Goal: Task Accomplishment & Management: Manage account settings

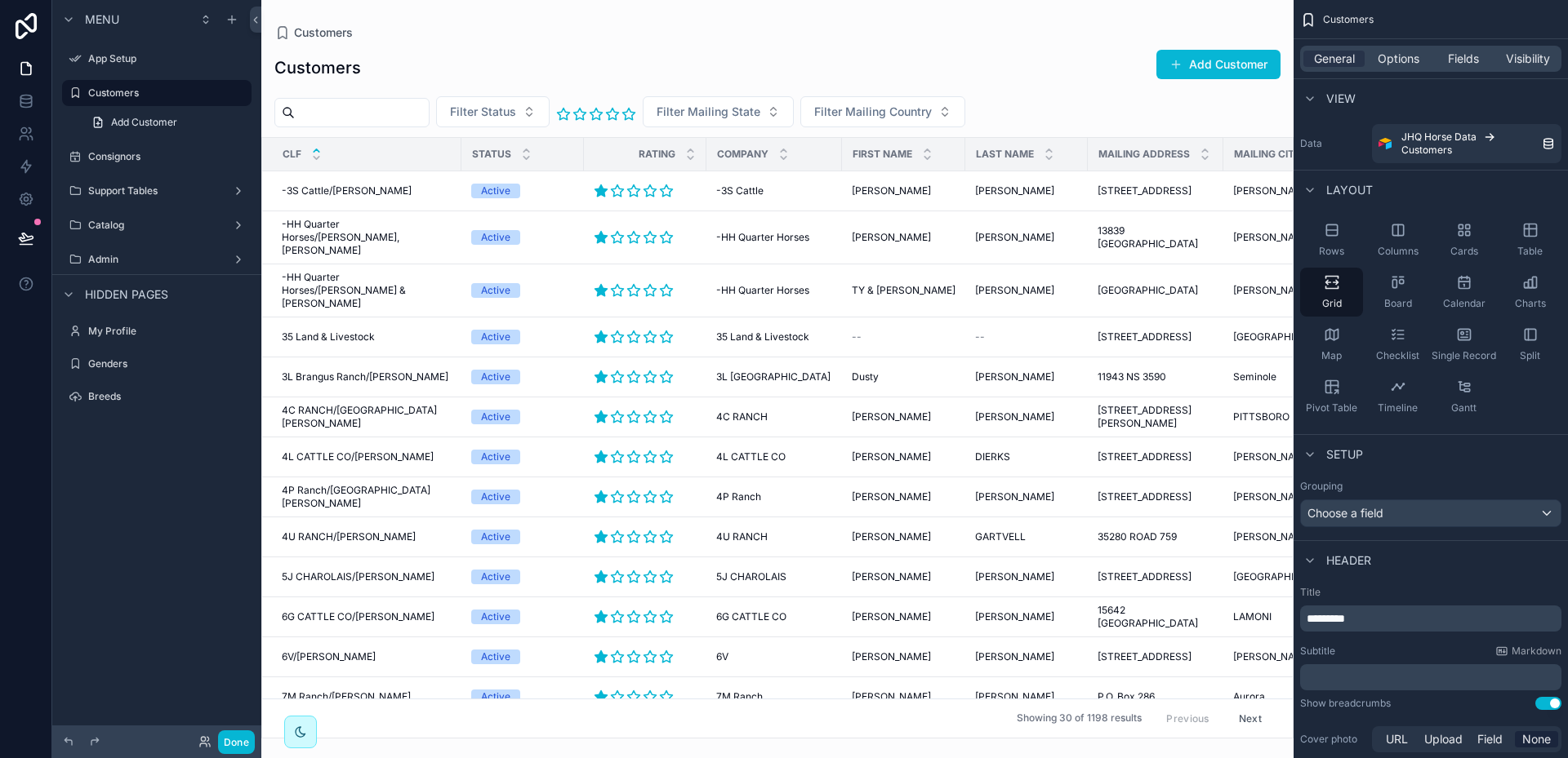
scroll to position [432, 0]
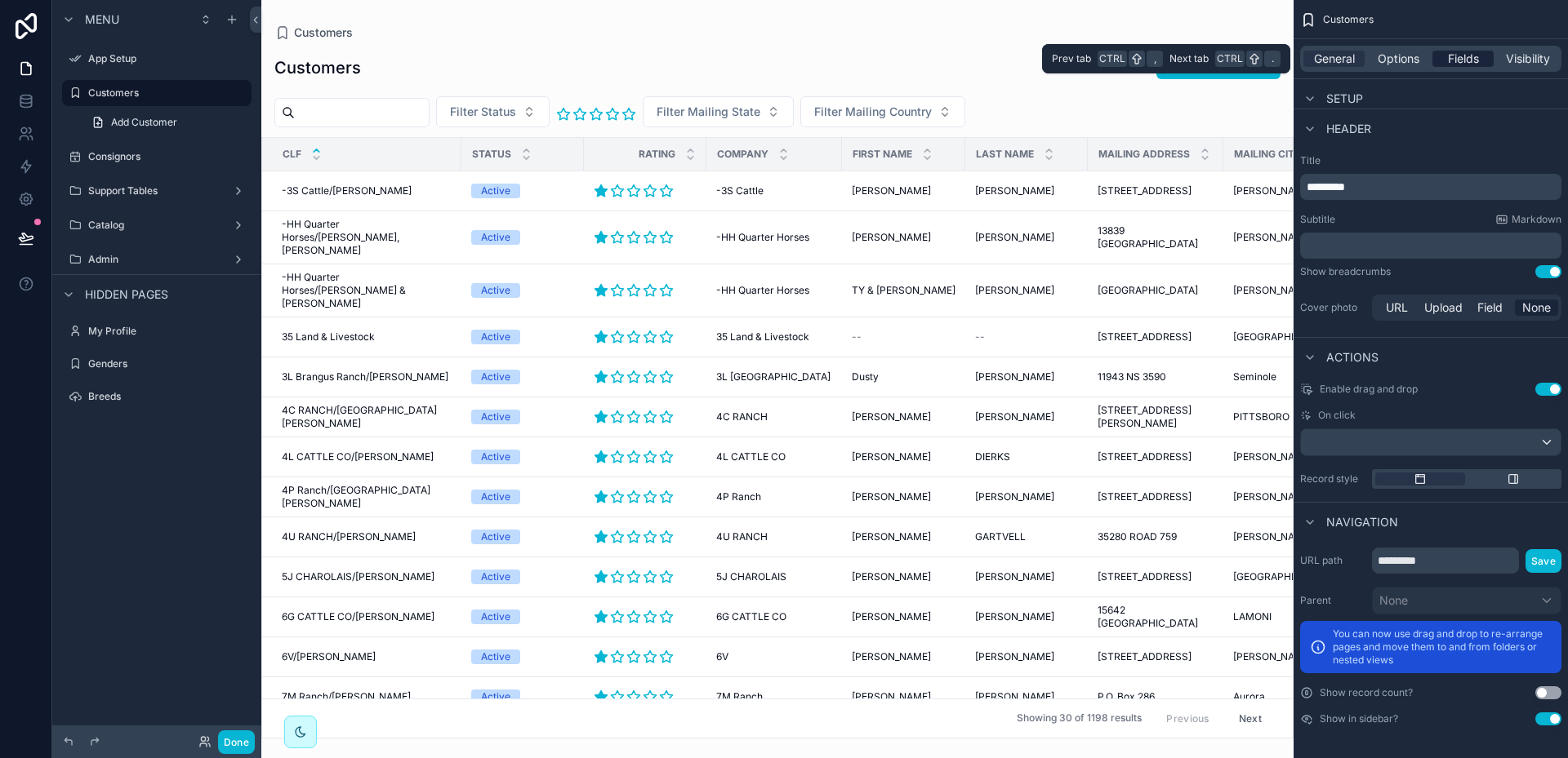
click at [1455, 62] on span "Fields" at bounding box center [1463, 58] width 31 height 16
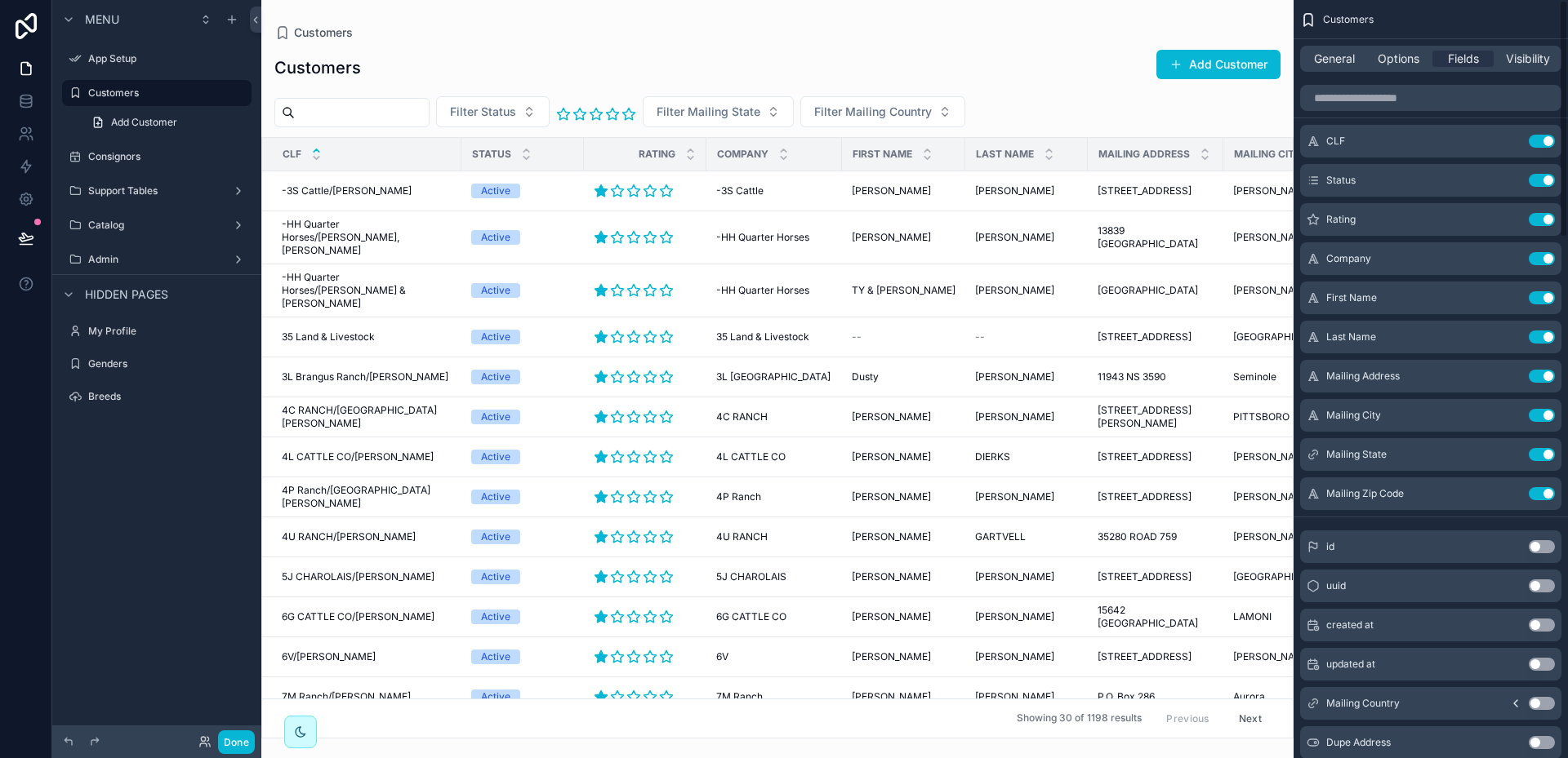
scroll to position [0, 0]
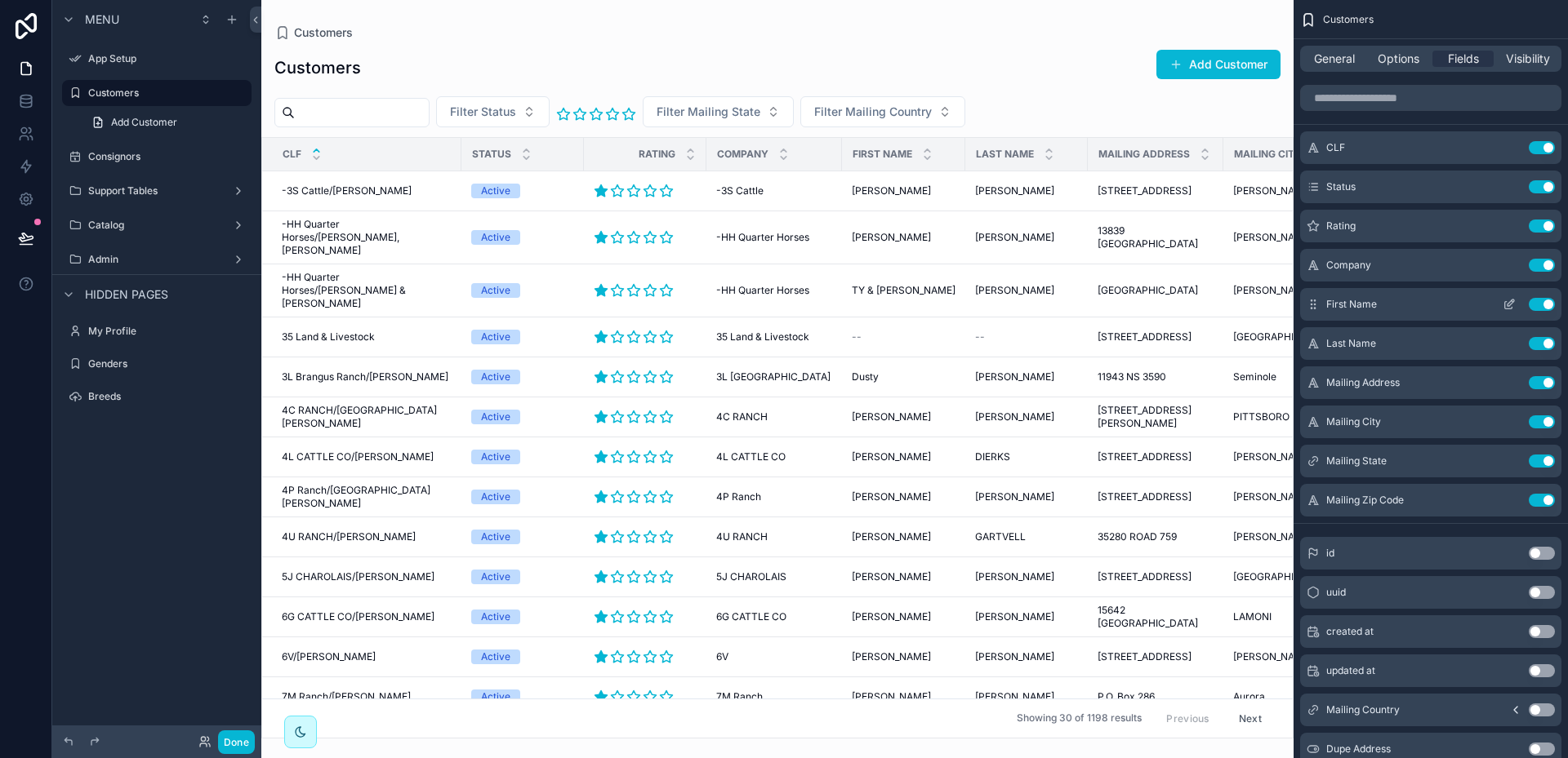
click at [1534, 267] on button "Use setting" at bounding box center [1542, 265] width 27 height 13
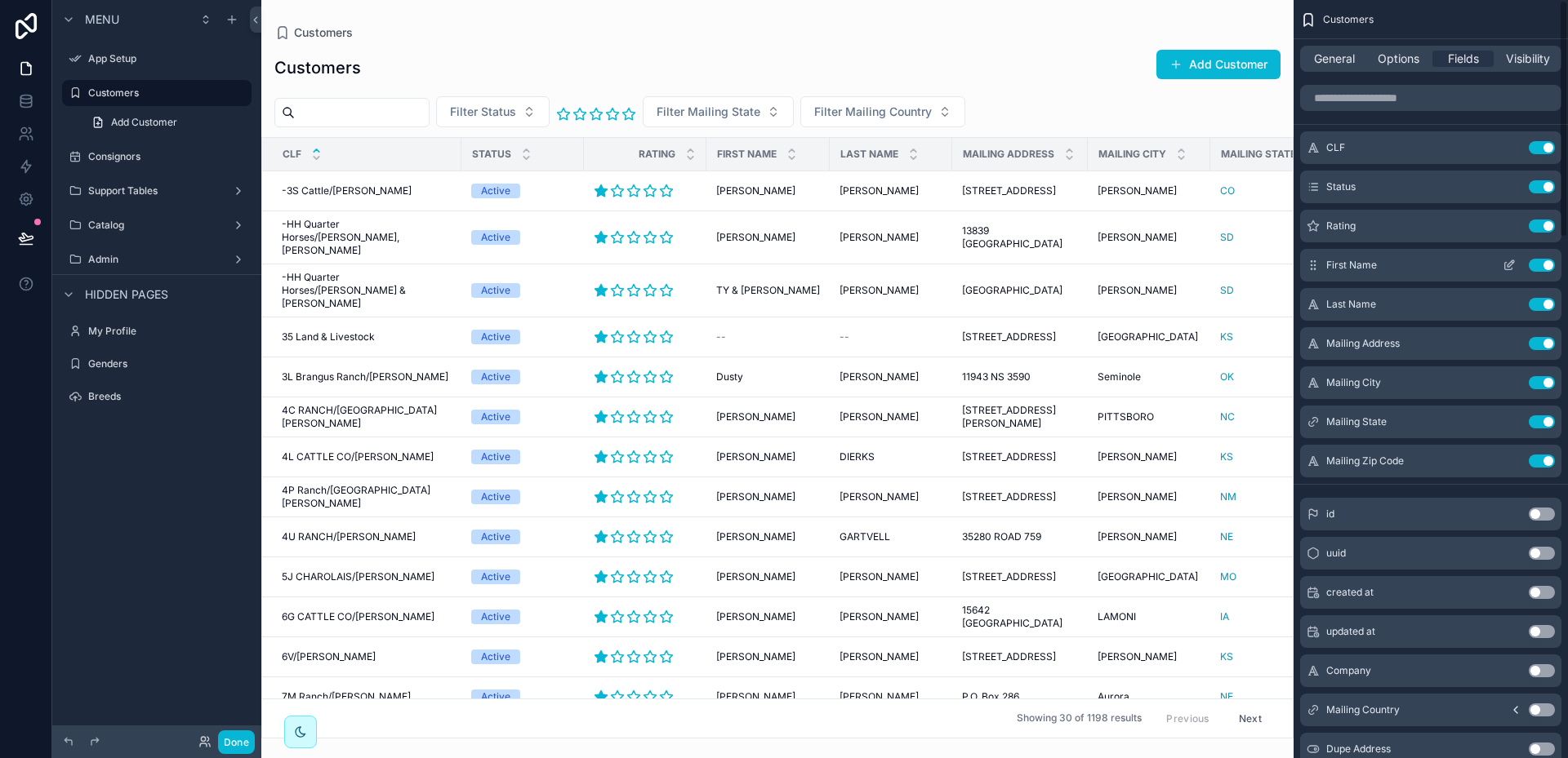
click at [1534, 267] on button "Use setting" at bounding box center [1542, 265] width 27 height 13
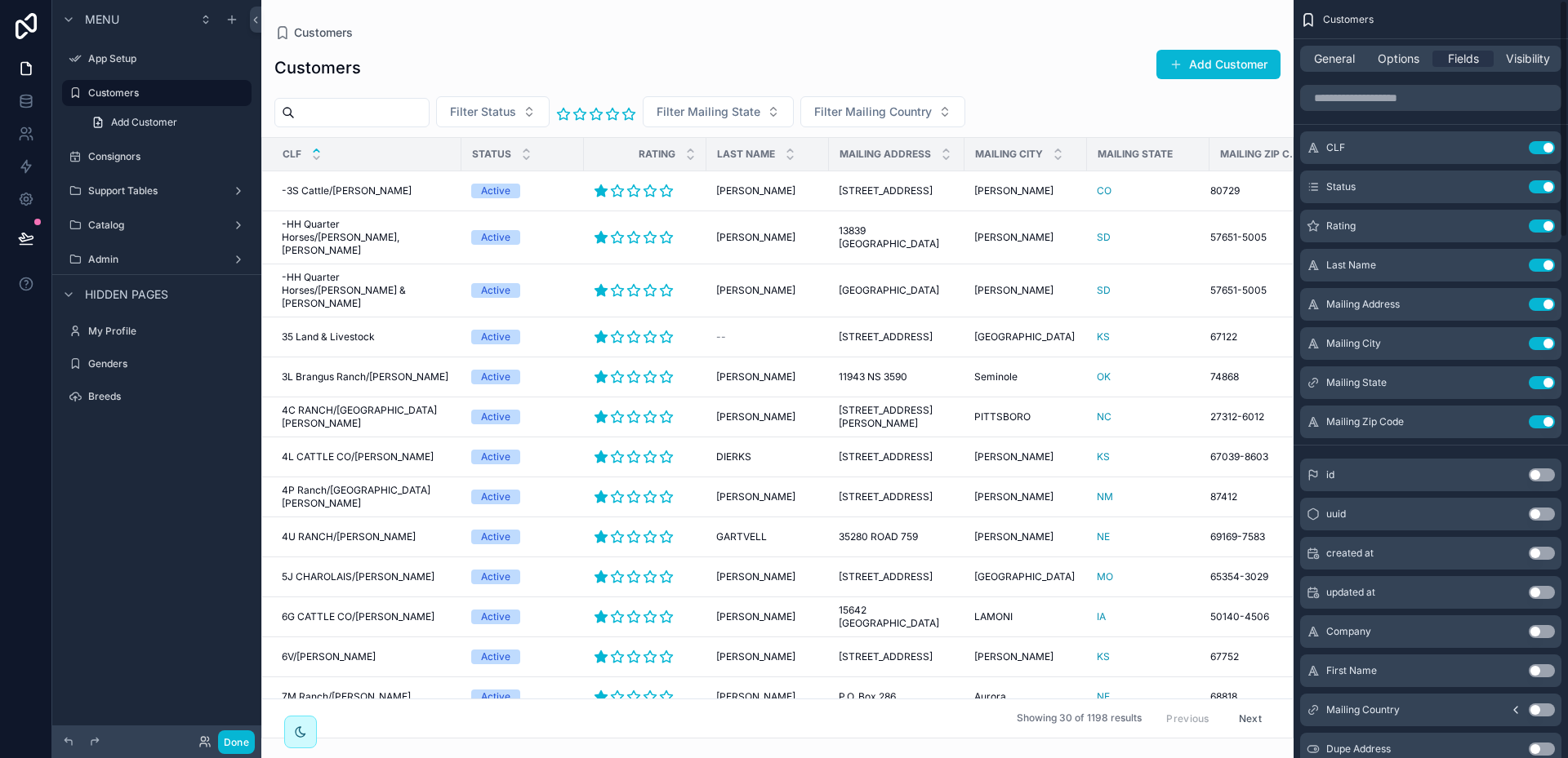
click at [1534, 267] on button "Use setting" at bounding box center [1542, 265] width 27 height 13
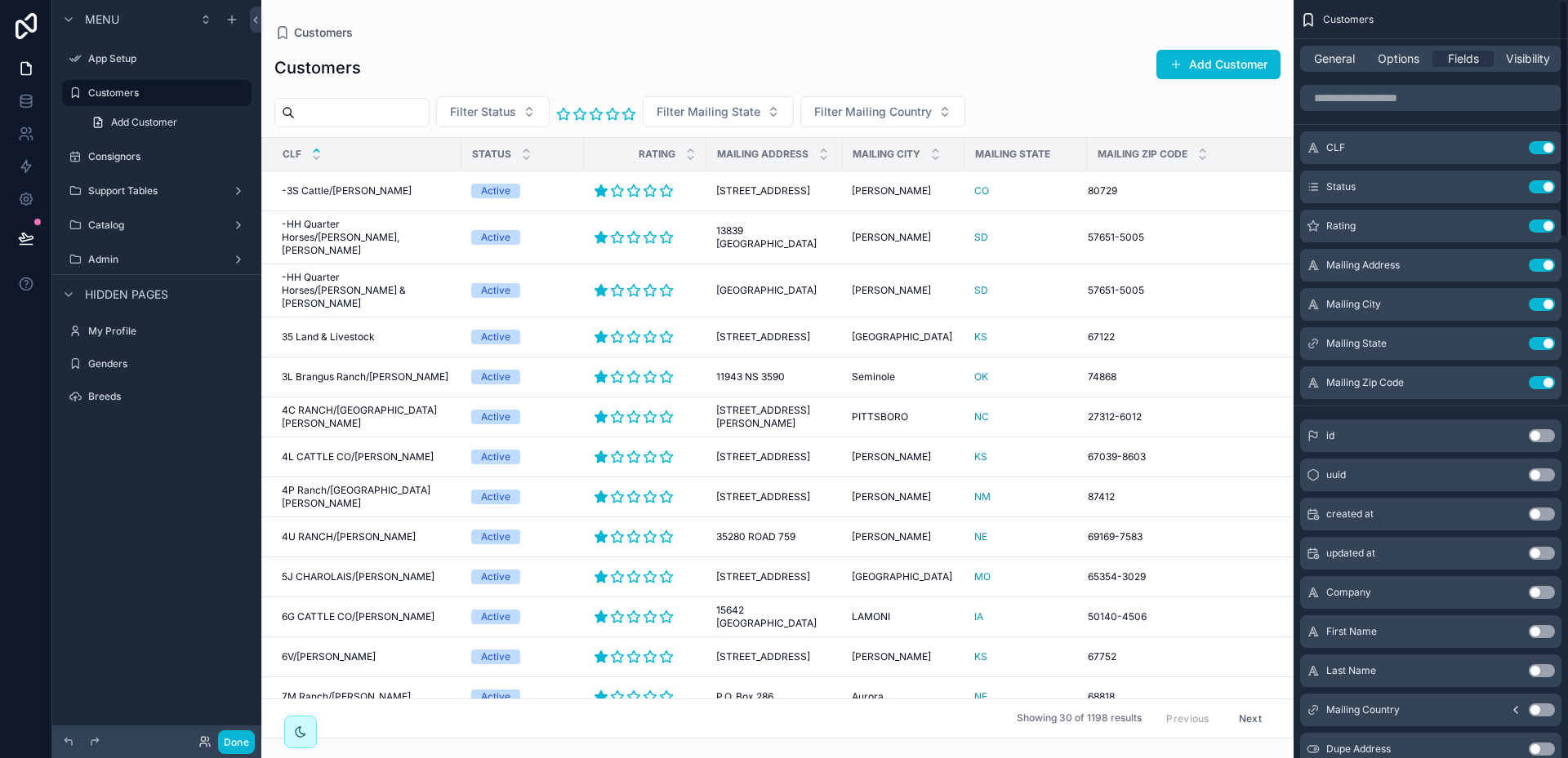
click at [1534, 267] on button "Use setting" at bounding box center [1542, 265] width 27 height 13
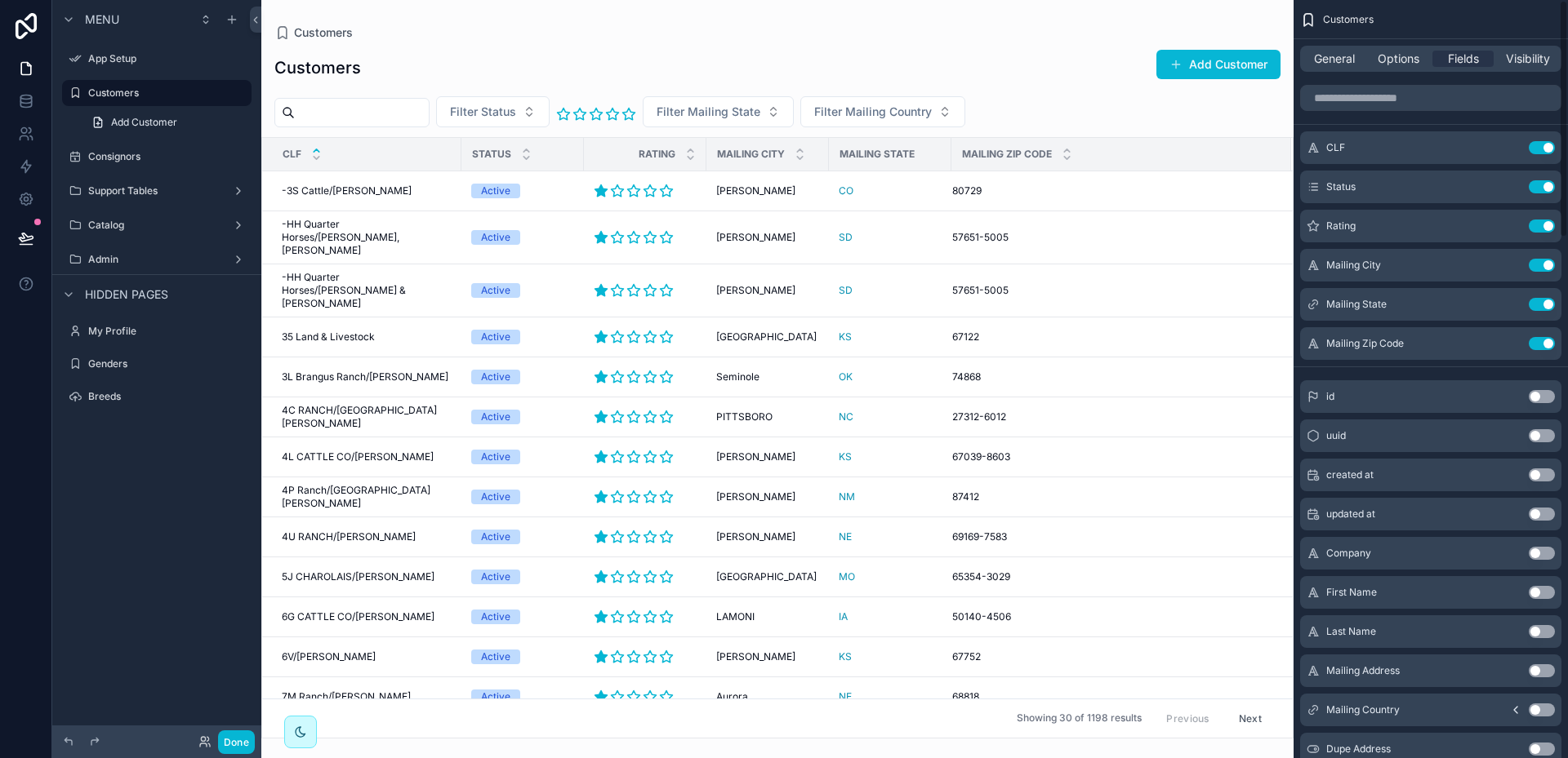
click at [1534, 267] on button "Use setting" at bounding box center [1542, 265] width 27 height 13
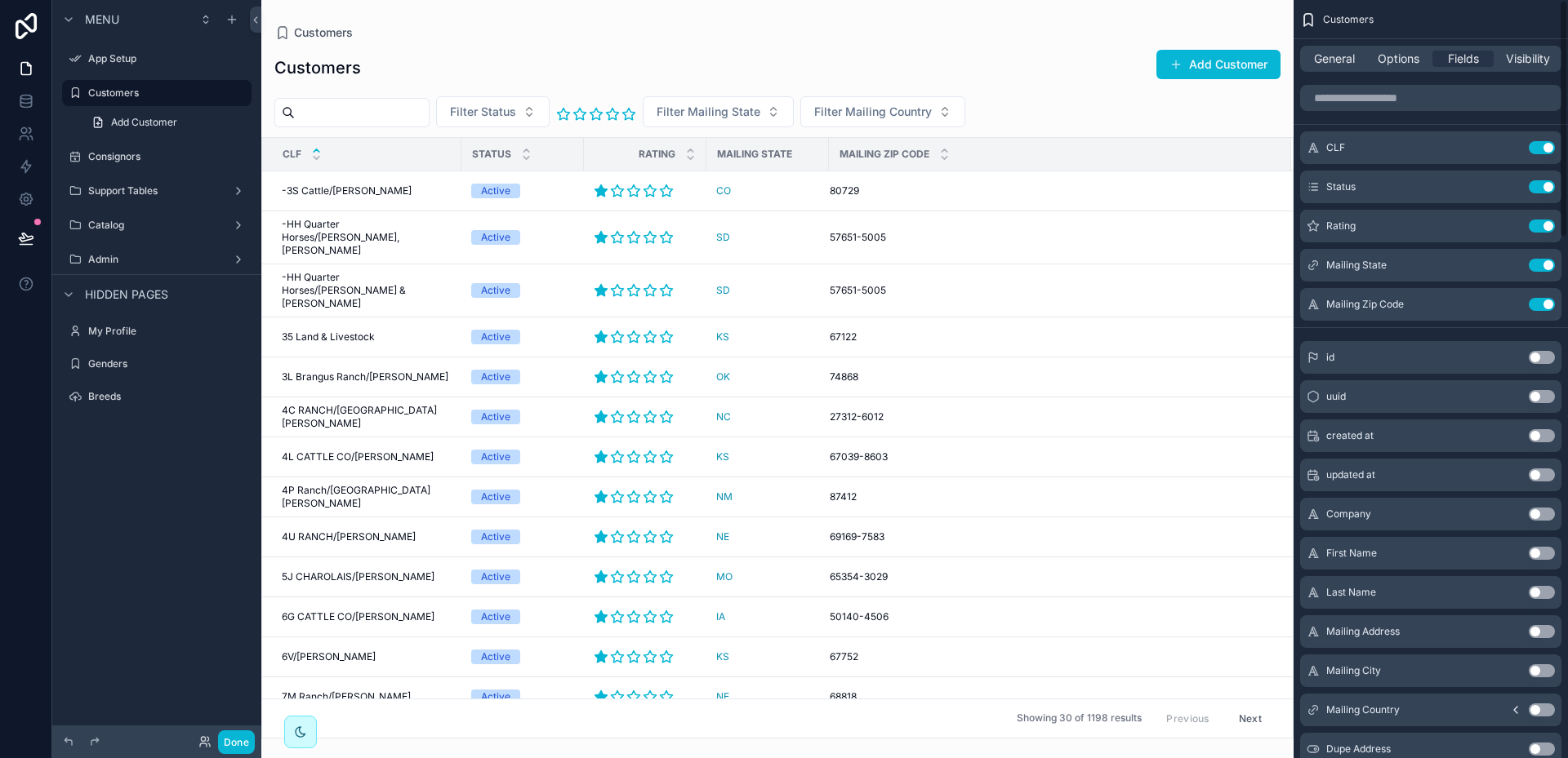
click at [1534, 267] on button "Use setting" at bounding box center [1542, 265] width 27 height 13
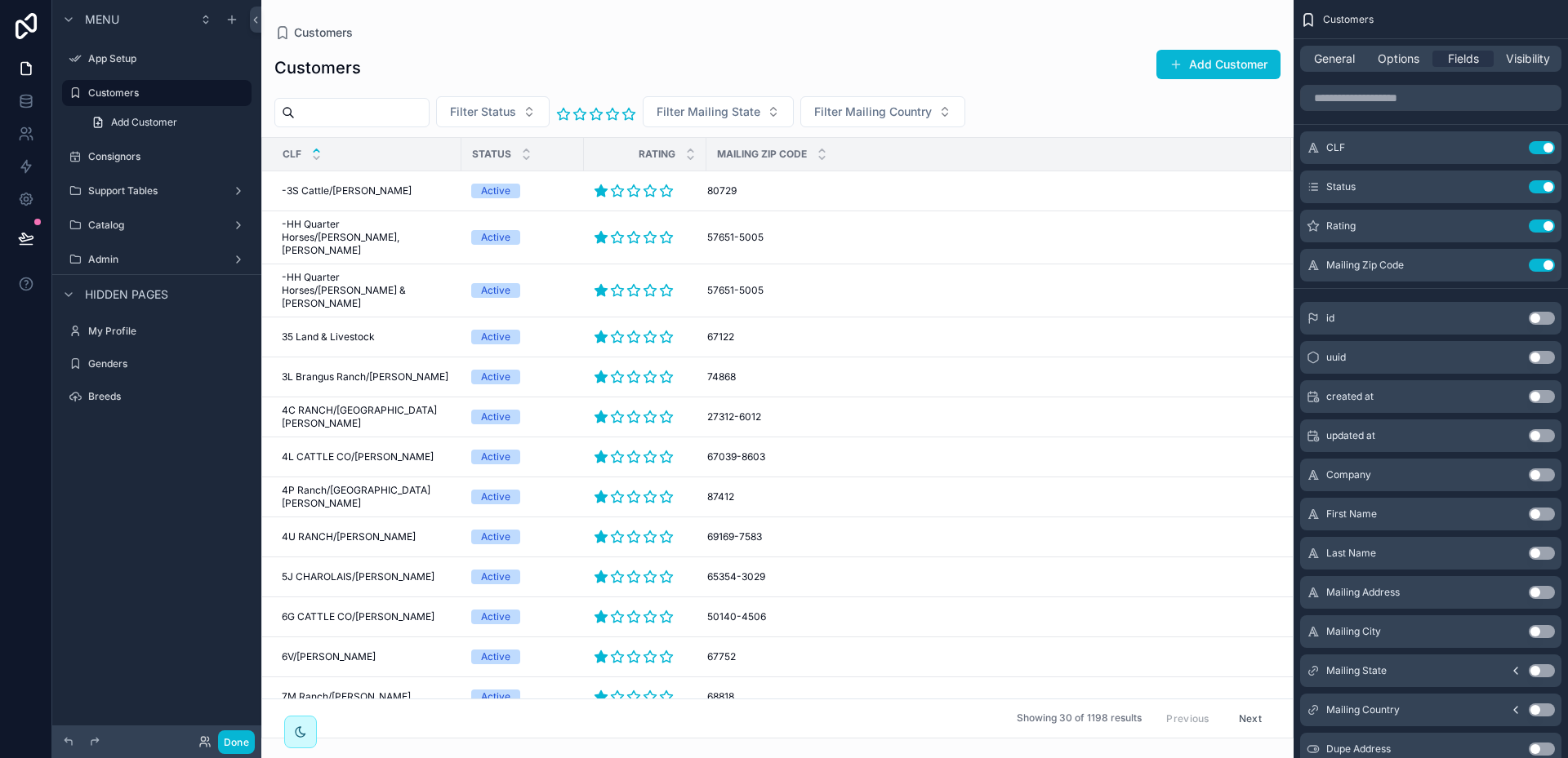
click at [1534, 267] on button "Use setting" at bounding box center [1542, 265] width 27 height 13
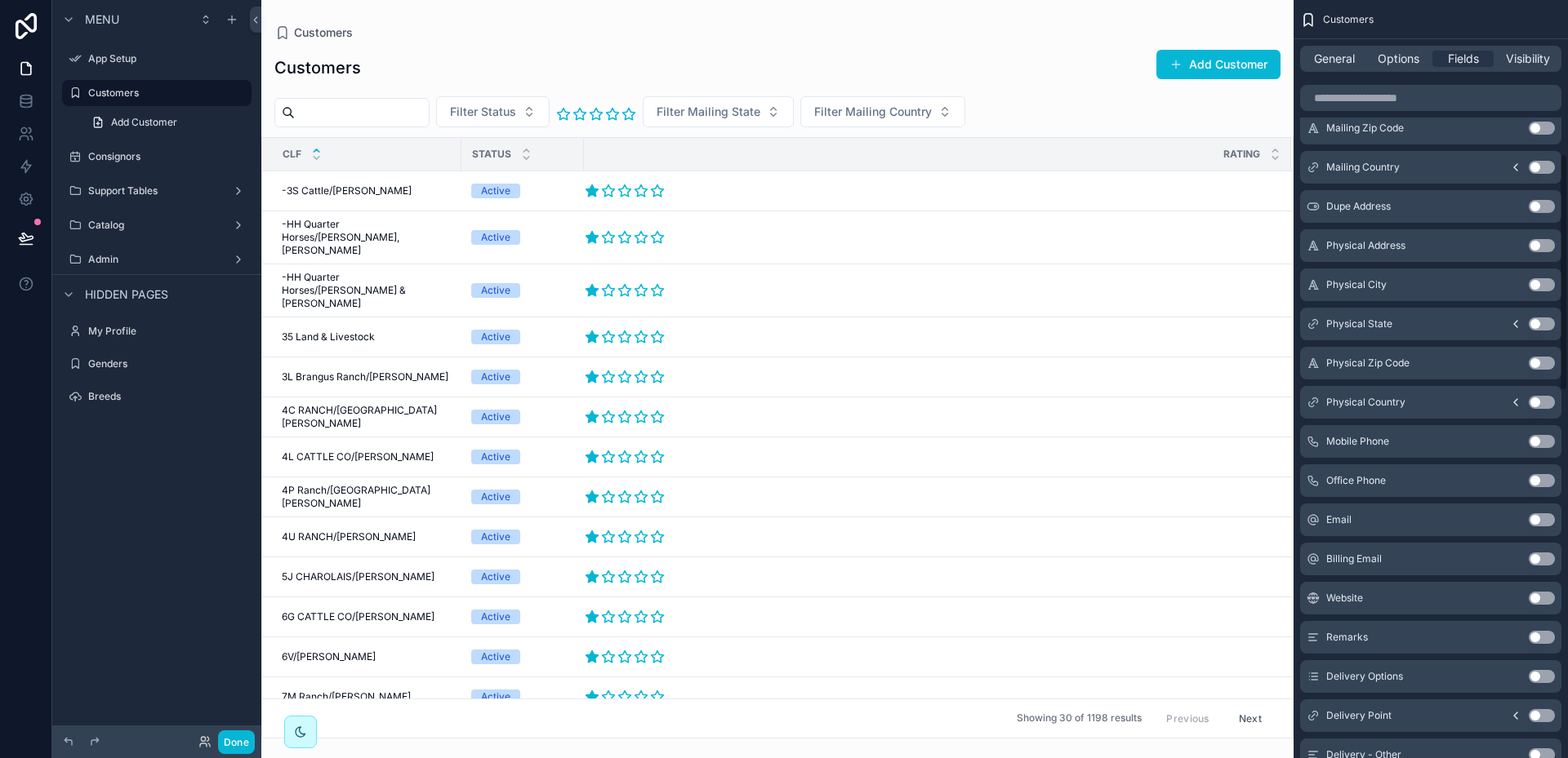
scroll to position [571, 0]
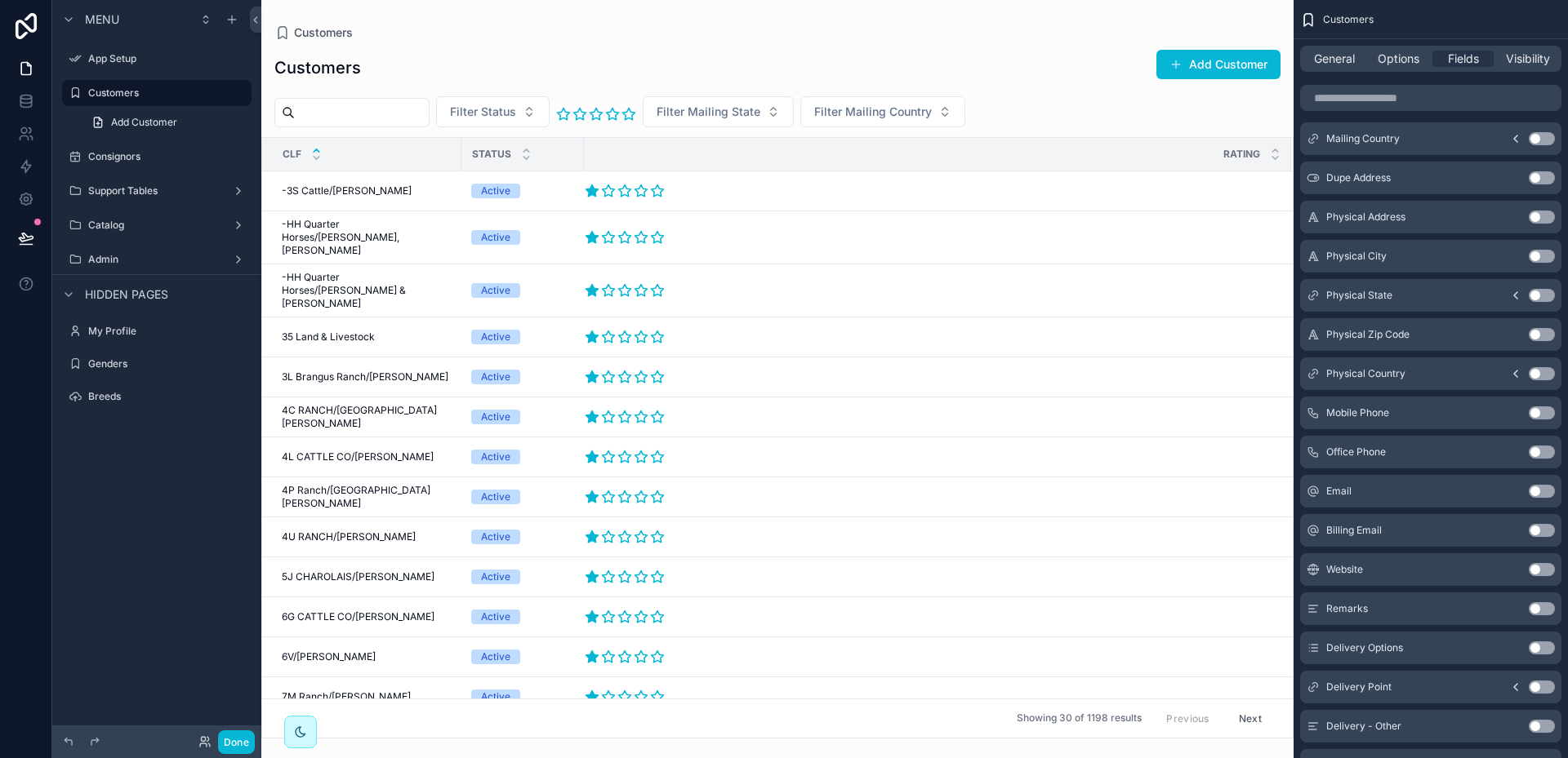
click at [1549, 413] on button "Use setting" at bounding box center [1542, 413] width 27 height 13
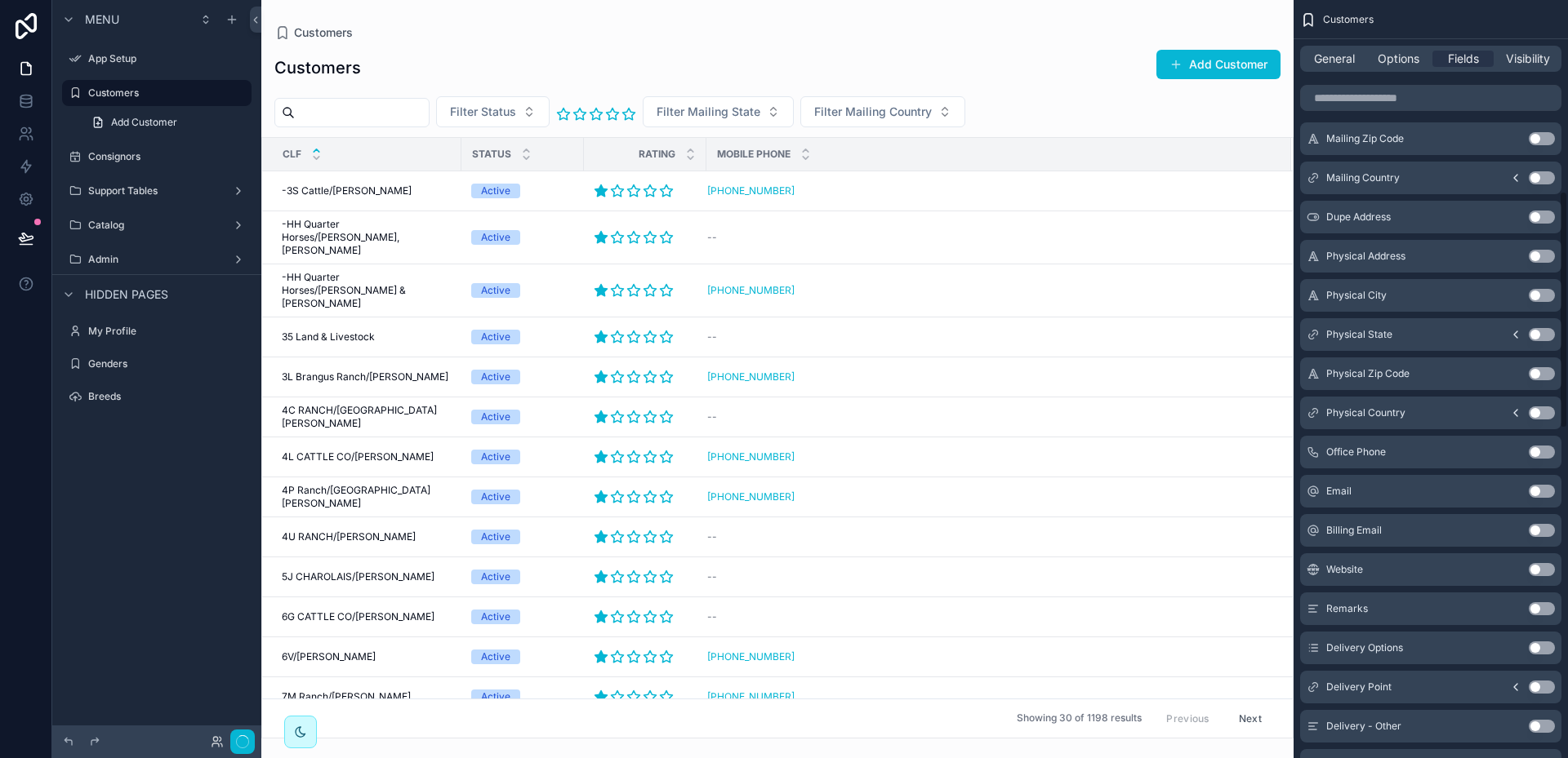
scroll to position [610, 0]
click at [1549, 455] on button "Use setting" at bounding box center [1542, 452] width 27 height 13
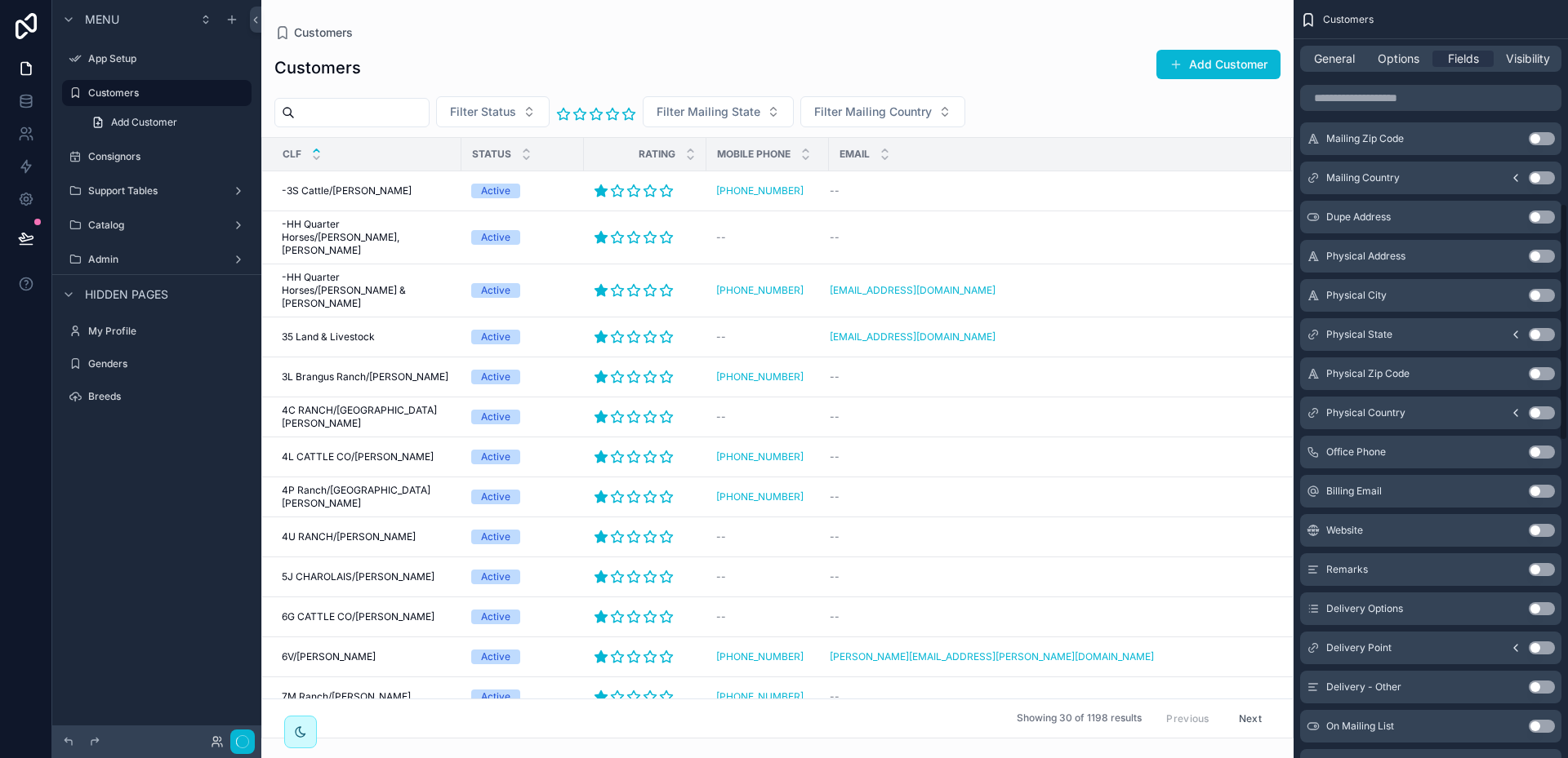
scroll to position [650, 0]
click at [1550, 567] on button "Use setting" at bounding box center [1542, 570] width 27 height 13
click at [1549, 650] on button "Use setting" at bounding box center [1542, 647] width 27 height 13
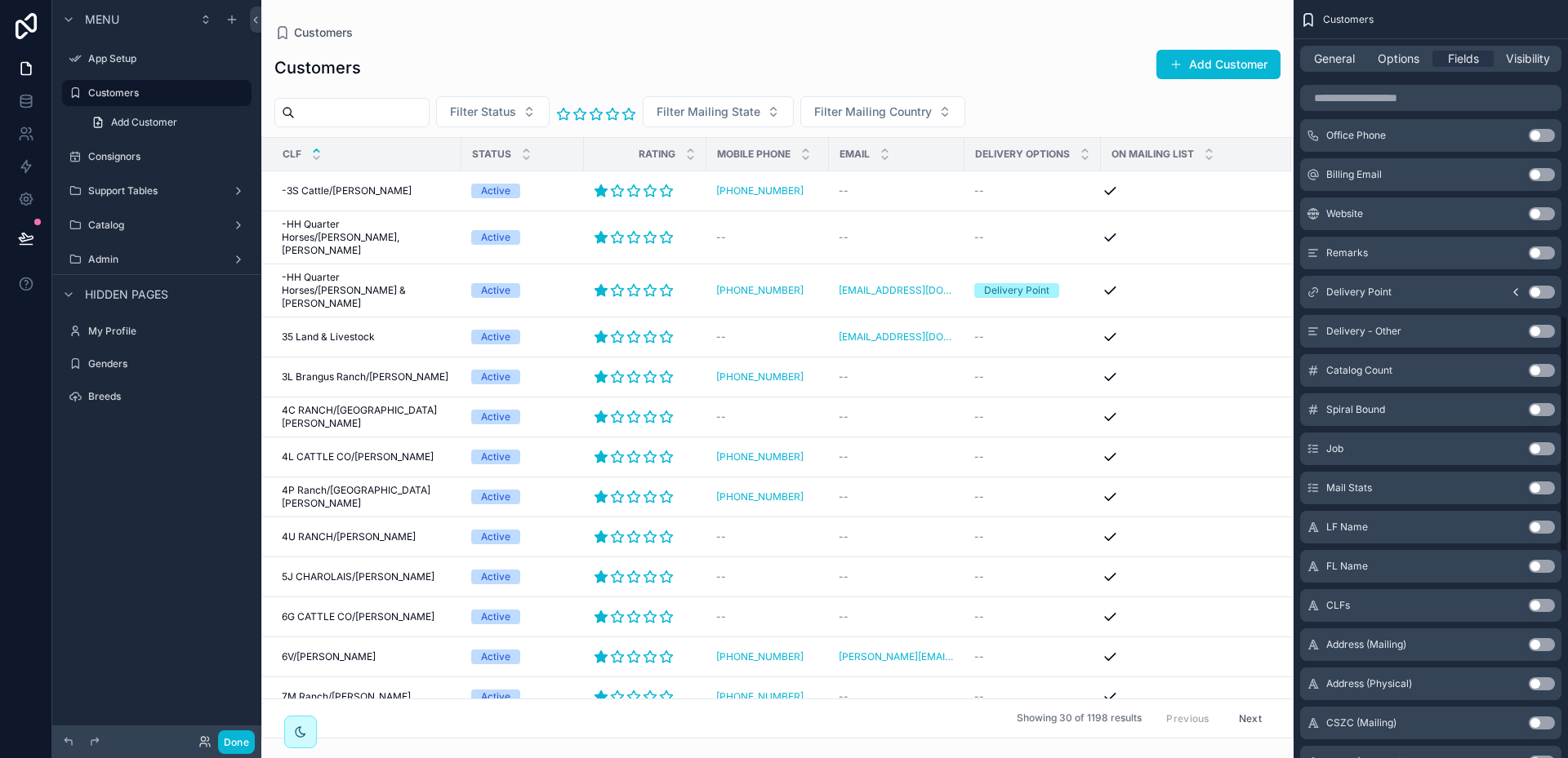
scroll to position [1054, 0]
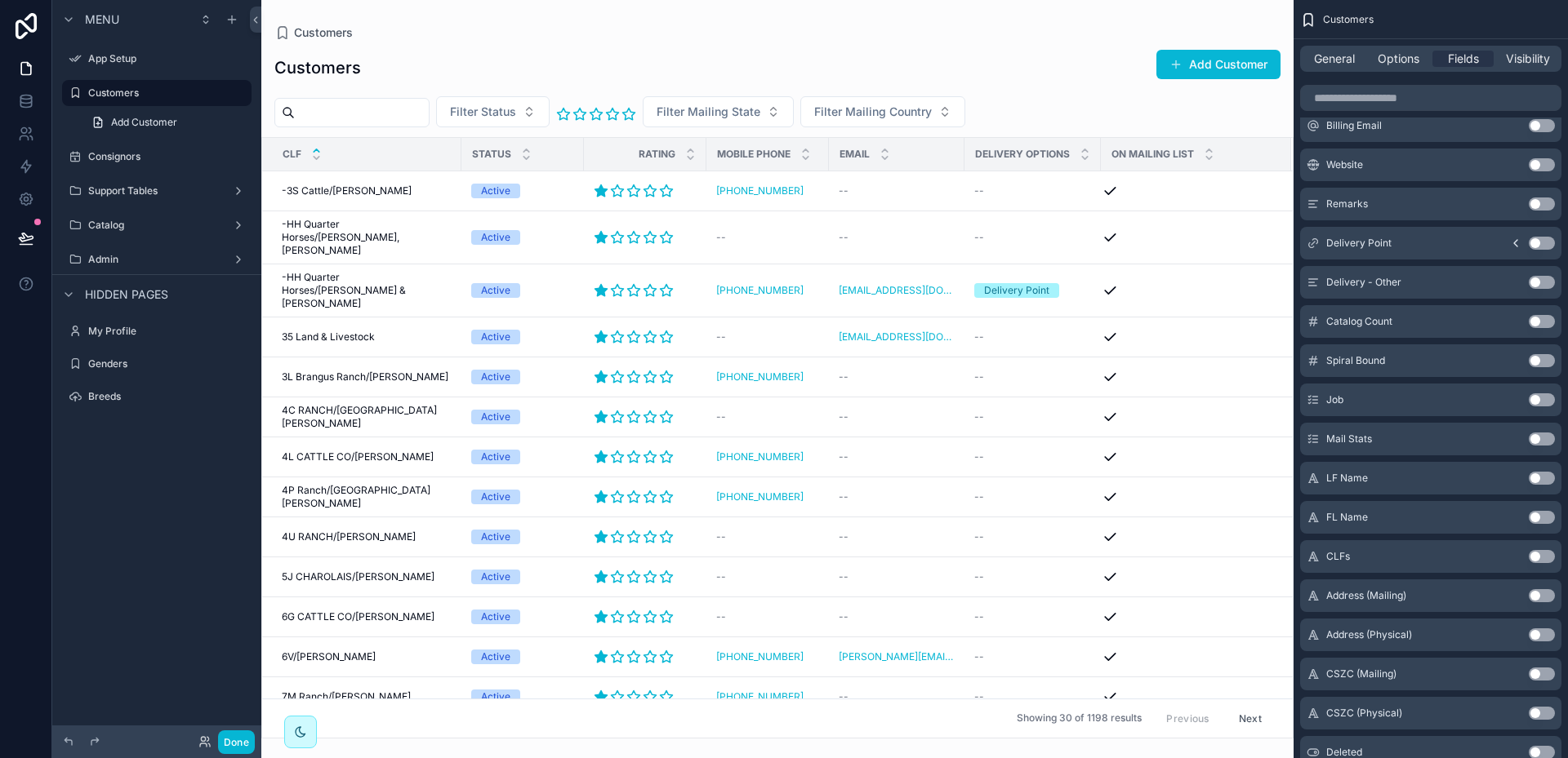
click at [1553, 596] on button "Use setting" at bounding box center [1542, 595] width 27 height 13
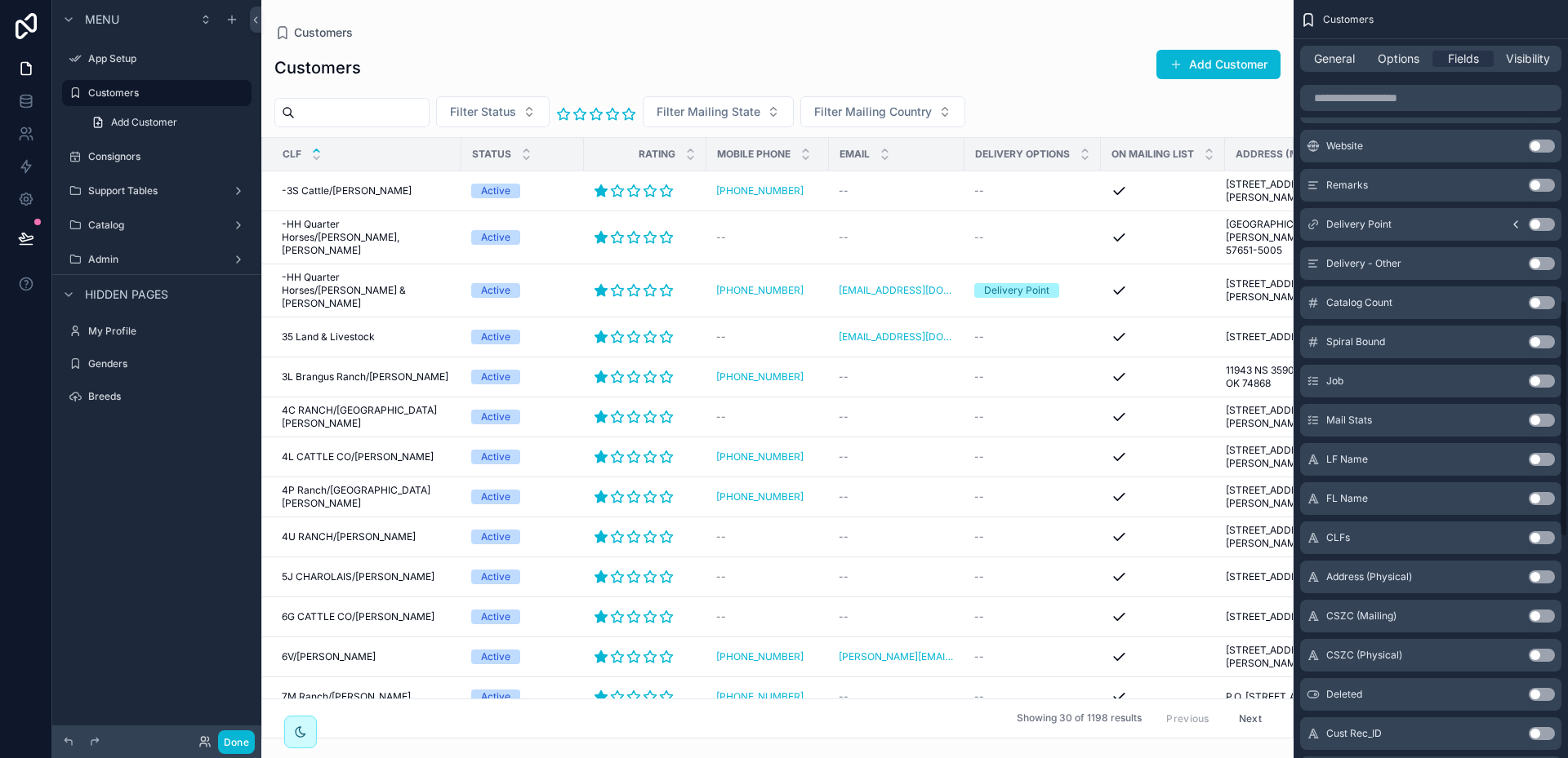
scroll to position [762, 0]
click at [258, 21] on icon at bounding box center [255, 20] width 12 height 12
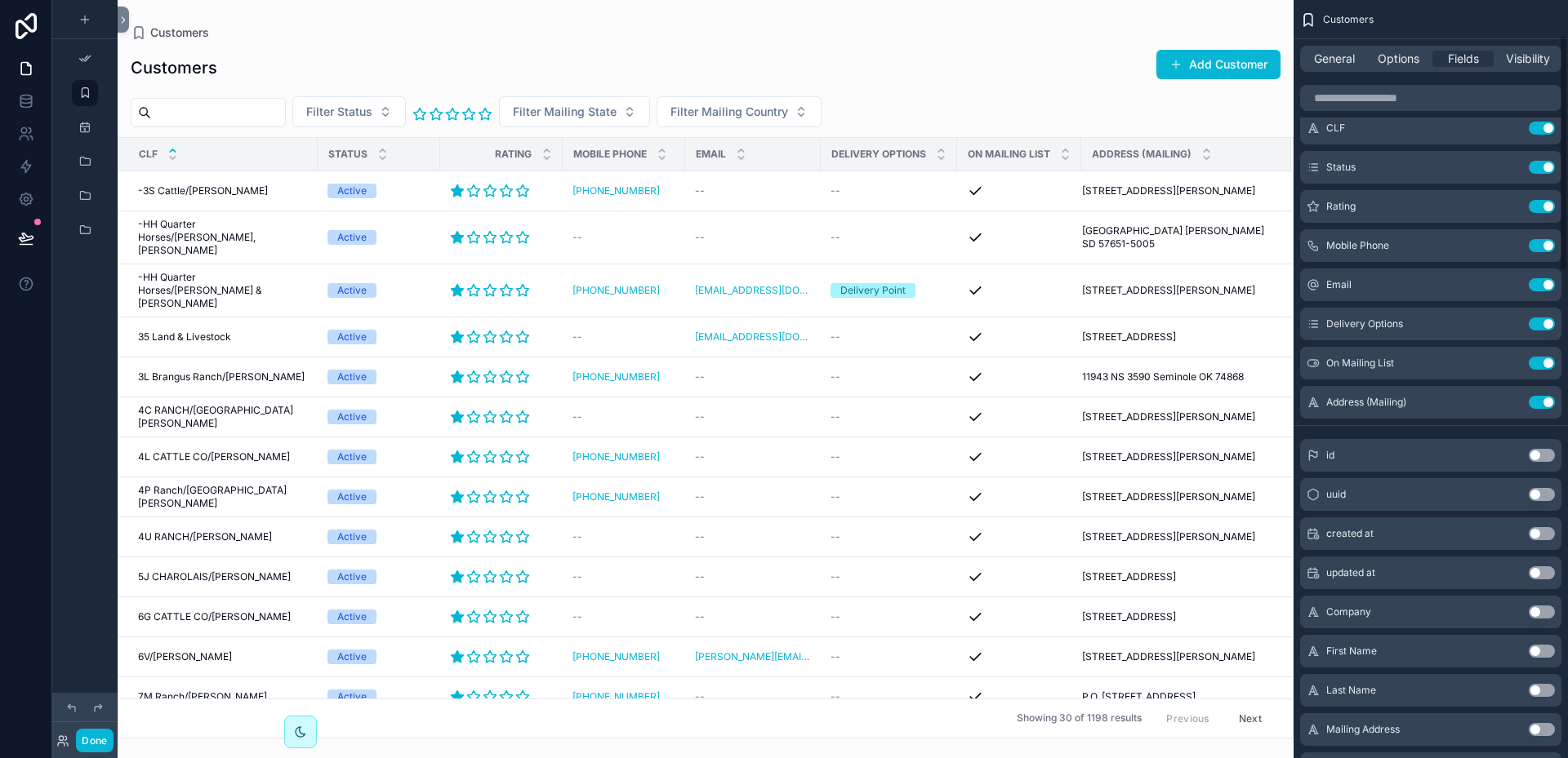
scroll to position [0, 0]
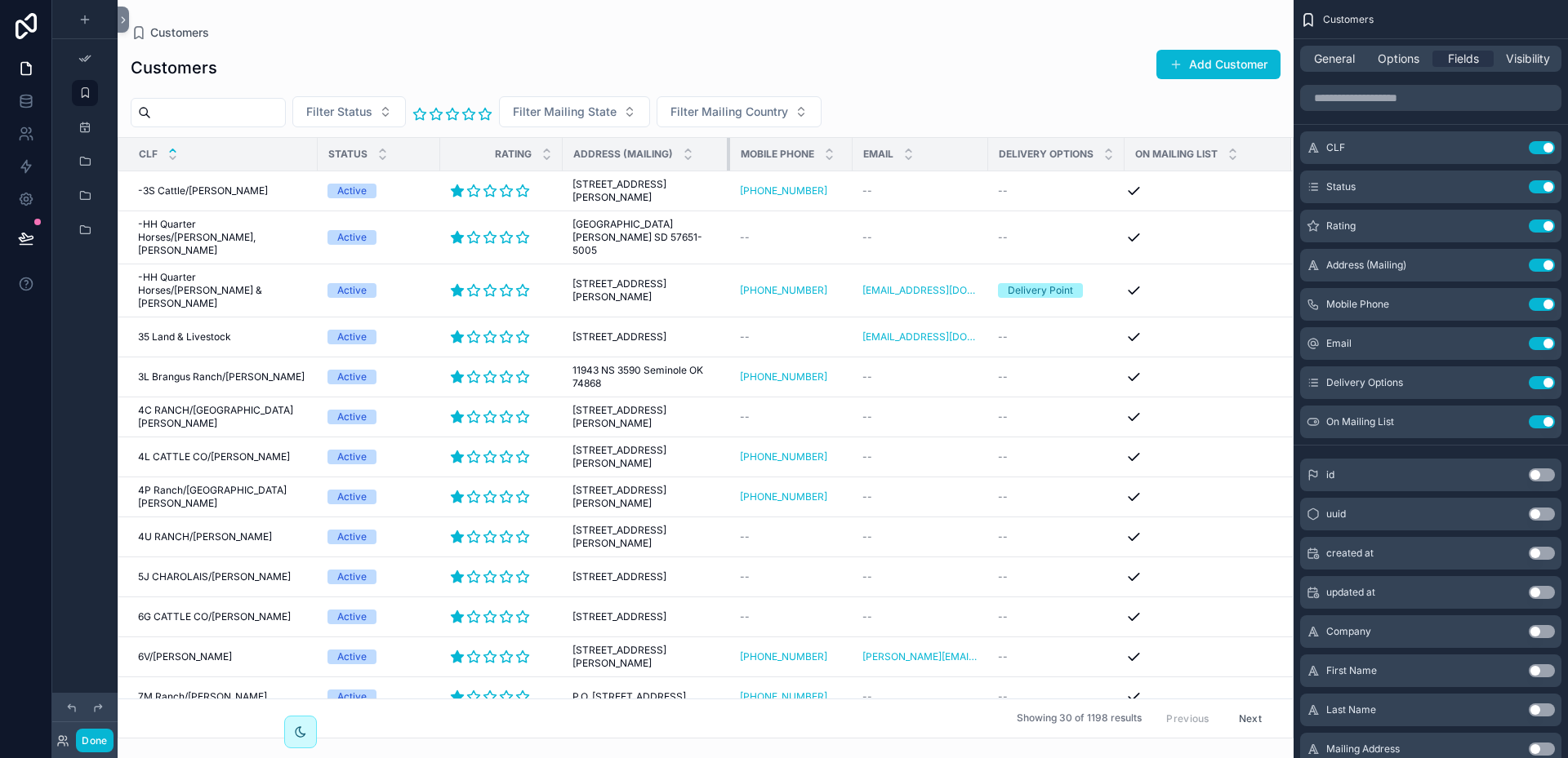
drag, startPoint x: 701, startPoint y: 154, endPoint x: 733, endPoint y: 156, distance: 32.1
click at [733, 156] on tr "CLF Status Rating Address (Mailing) Mobile Phone Email Delivery Options On Mail…" at bounding box center [705, 155] width 1174 height 34
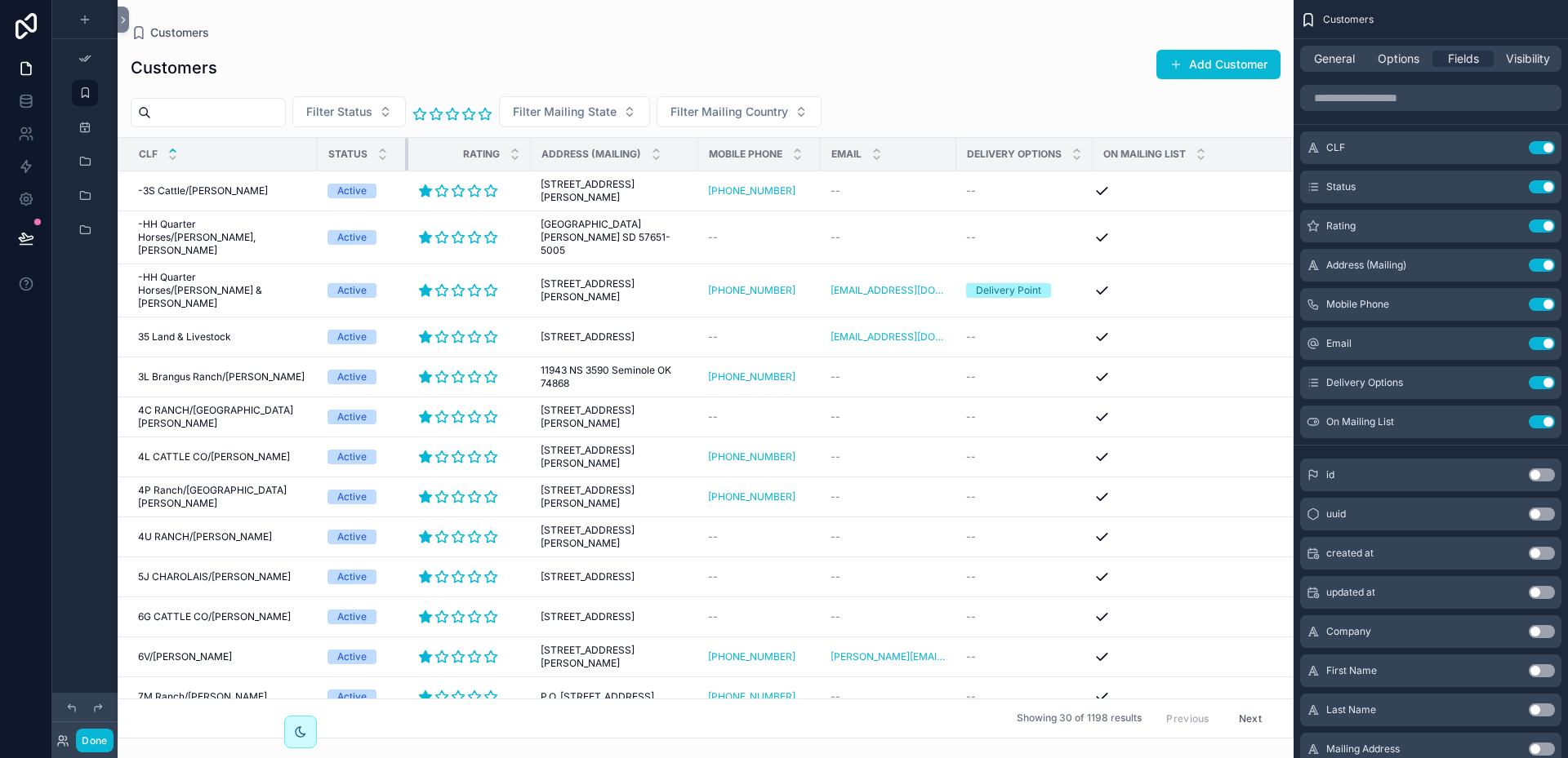
drag, startPoint x: 440, startPoint y: 150, endPoint x: 408, endPoint y: 149, distance: 32.0
click at [408, 149] on div "scrollable content" at bounding box center [408, 154] width 6 height 33
click at [120, 16] on icon at bounding box center [123, 20] width 12 height 12
